Goal: Find specific page/section: Find specific page/section

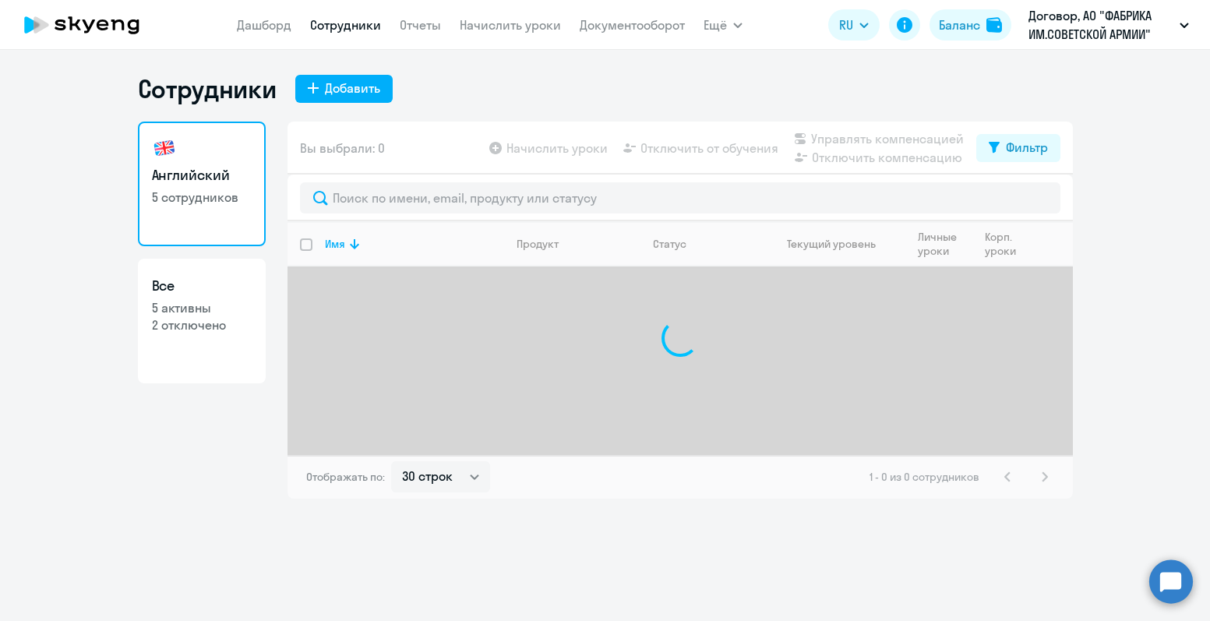
select select "30"
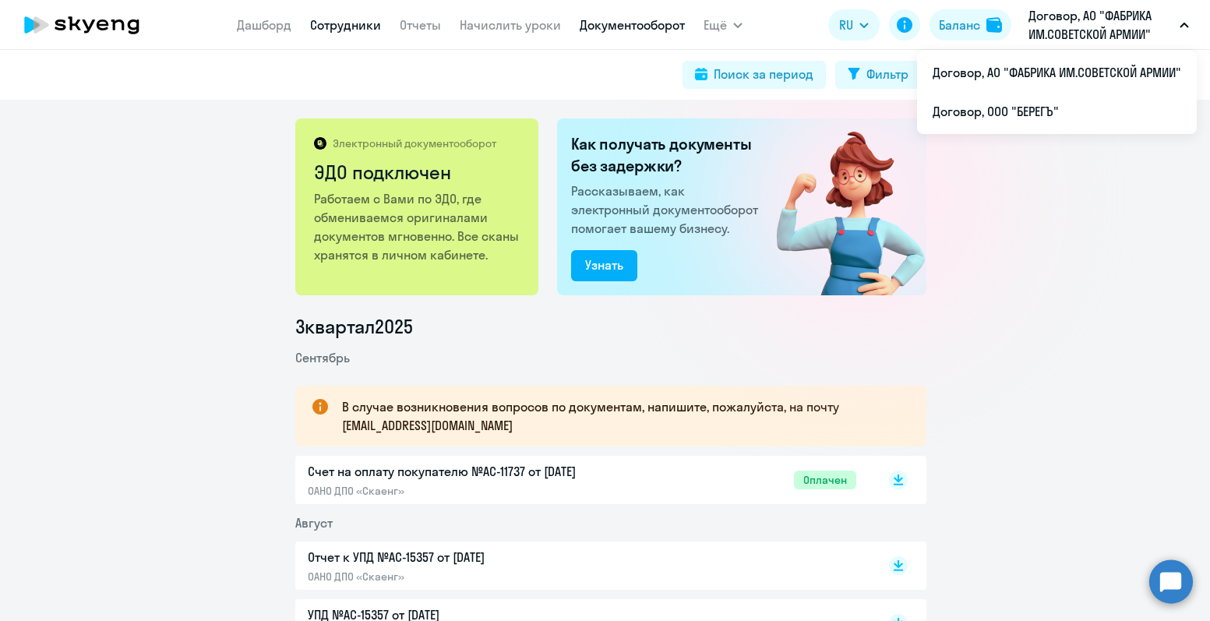
click at [312, 30] on link "Сотрудники" at bounding box center [345, 25] width 71 height 16
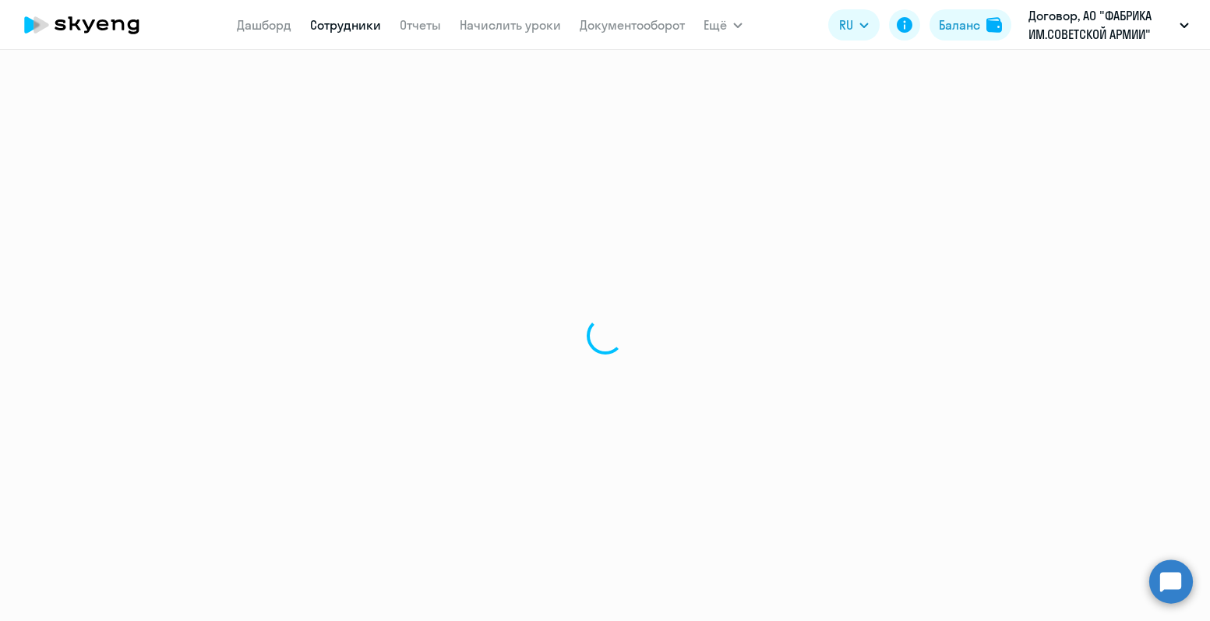
select select "30"
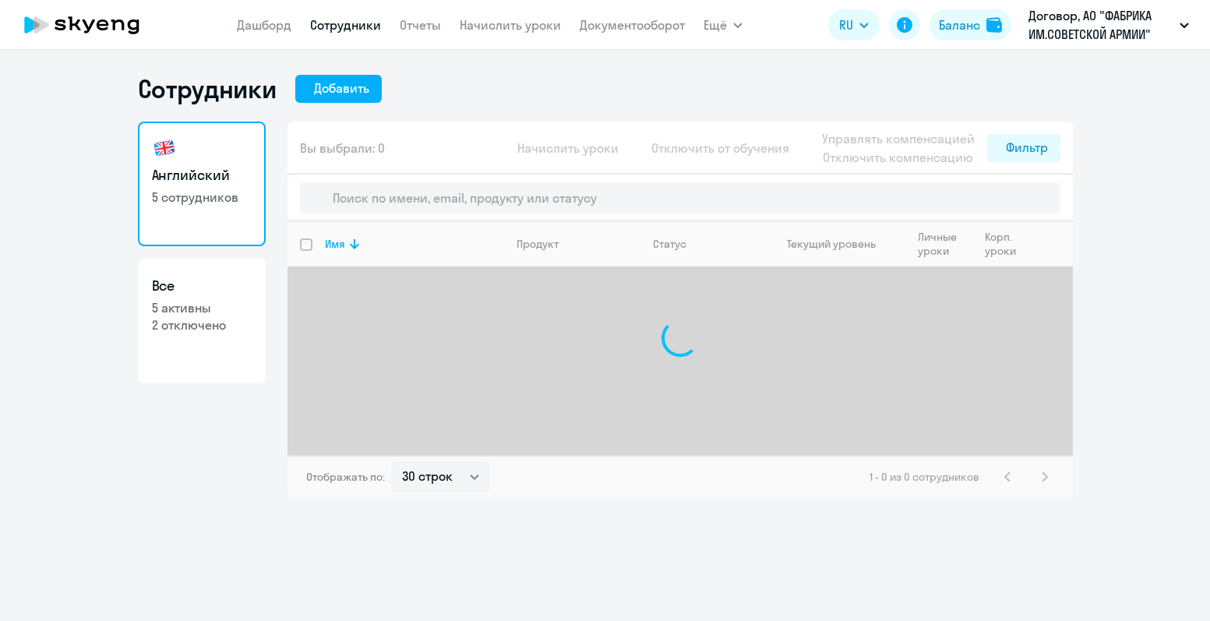
select select "30"
